Goal: Transaction & Acquisition: Purchase product/service

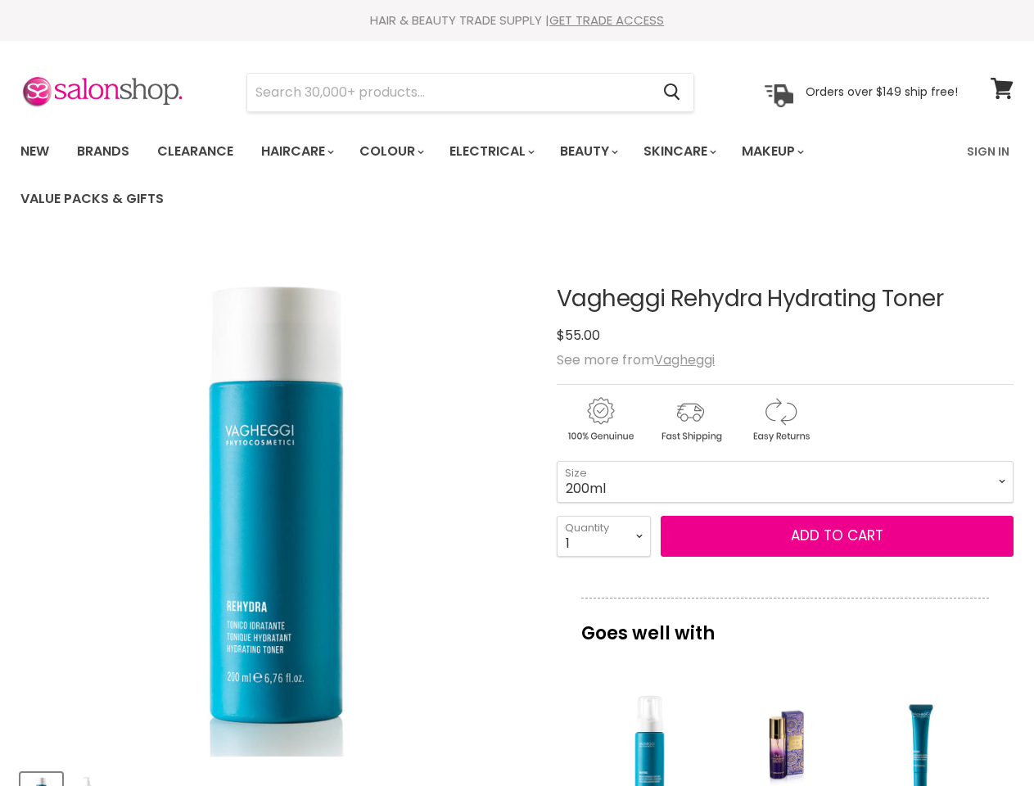
click at [517, 393] on img "Vagheggi Rehydra Hydrating Toner image. Click or Scroll to Zoom." at bounding box center [276, 501] width 512 height 512
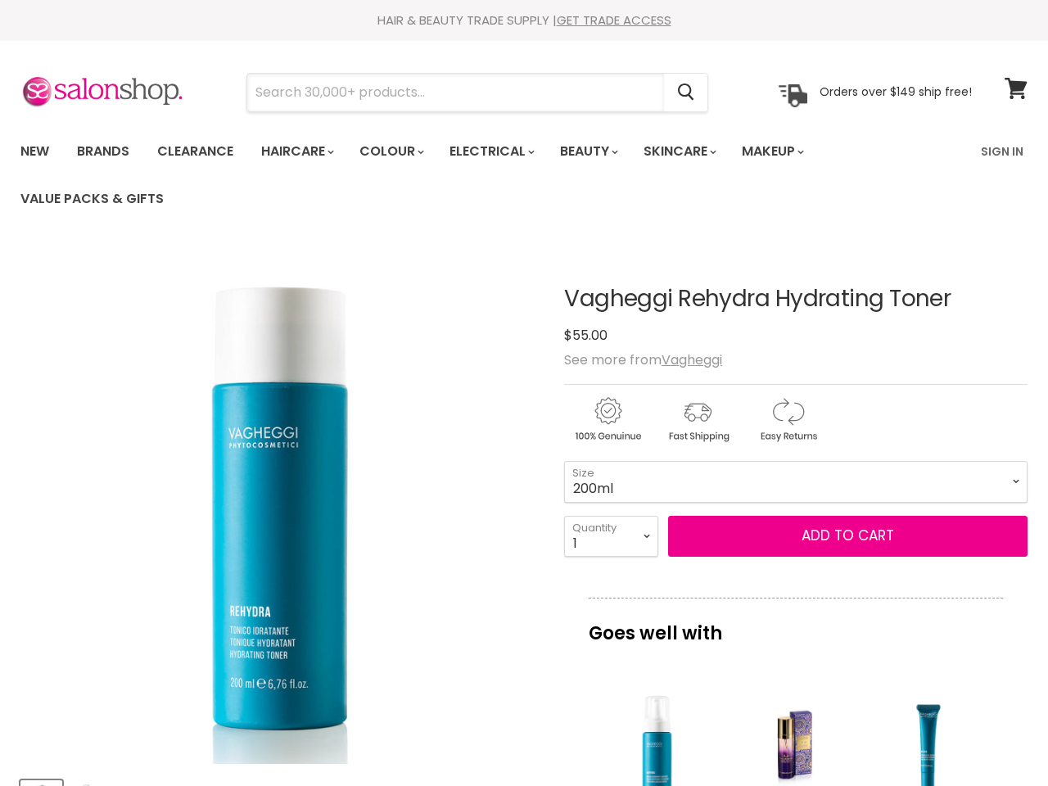
click at [450, 93] on input "Search" at bounding box center [455, 93] width 417 height 38
click at [678, 93] on icon "Search" at bounding box center [686, 92] width 16 height 17
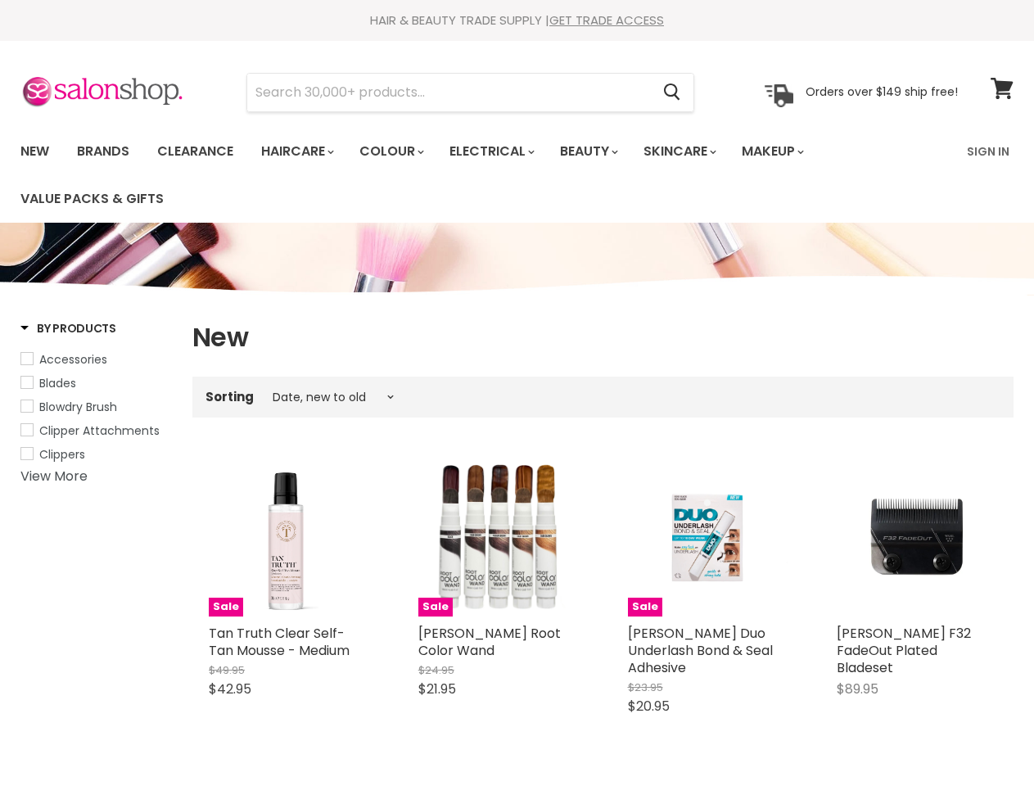
select select "created-descending"
